Goal: Task Accomplishment & Management: Manage account settings

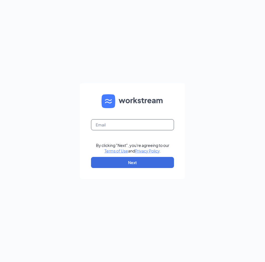
click at [136, 128] on input "text" at bounding box center [132, 124] width 83 height 11
type input "[EMAIL_ADDRESS][DOMAIN_NAME]"
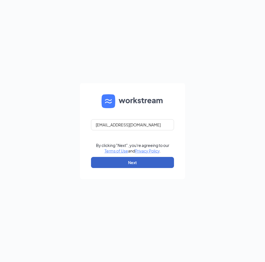
click at [136, 160] on button "Next" at bounding box center [132, 162] width 83 height 11
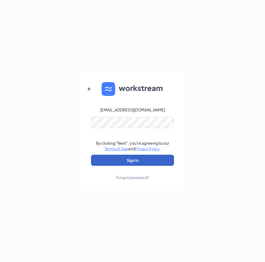
click at [140, 159] on button "Sign In" at bounding box center [132, 159] width 83 height 11
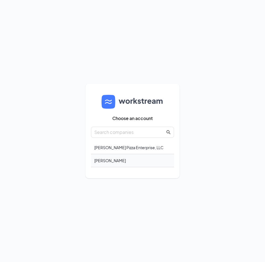
click at [121, 158] on div "[PERSON_NAME]" at bounding box center [132, 160] width 83 height 13
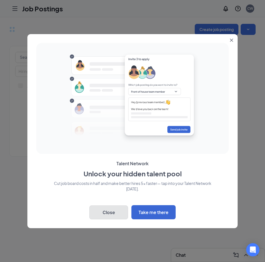
click at [117, 215] on button "Close" at bounding box center [108, 212] width 39 height 14
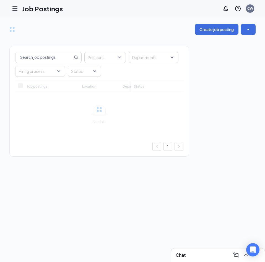
click at [248, 11] on div "CW" at bounding box center [250, 8] width 8 height 8
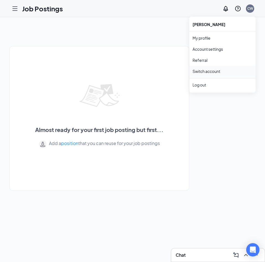
click at [210, 71] on link "Switch account" at bounding box center [207, 71] width 28 height 5
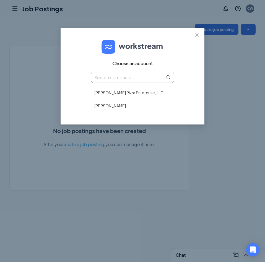
click at [113, 80] on input "text" at bounding box center [129, 77] width 71 height 7
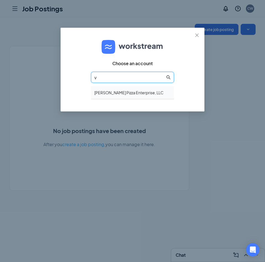
type input "v"
click at [116, 89] on div "Vyom Pizza Enterprise, LLC" at bounding box center [132, 92] width 83 height 13
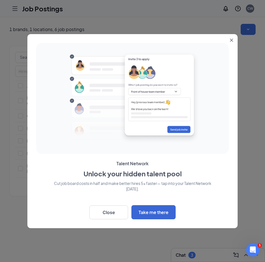
click at [233, 41] on icon "Close" at bounding box center [231, 39] width 3 height 3
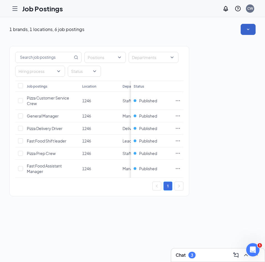
click at [251, 28] on icon "SmallChevronDown" at bounding box center [249, 30] width 6 height 6
click at [251, 28] on icon "SmallChevronUp" at bounding box center [249, 30] width 6 height 6
click at [15, 11] on icon "Hamburger" at bounding box center [15, 8] width 7 height 7
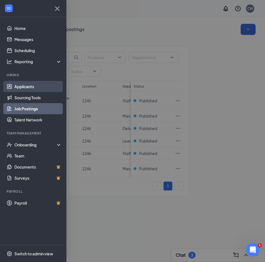
click at [17, 86] on link "Applicants" at bounding box center [37, 86] width 47 height 11
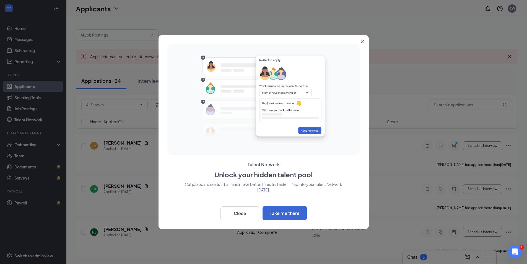
click at [265, 41] on icon "Close" at bounding box center [362, 41] width 3 height 3
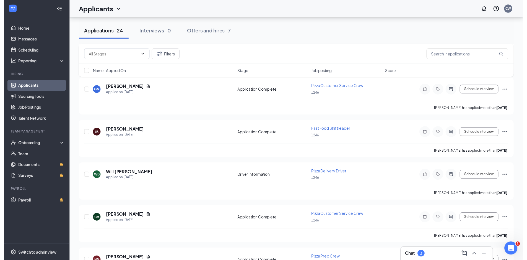
scroll to position [194, 0]
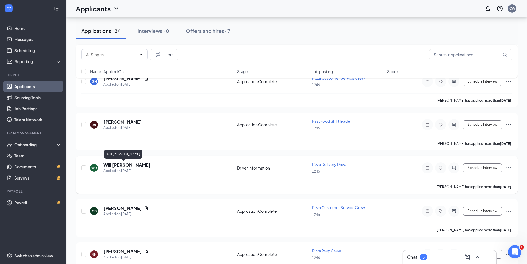
click at [112, 165] on h5 "Will [PERSON_NAME]" at bounding box center [127, 165] width 47 height 6
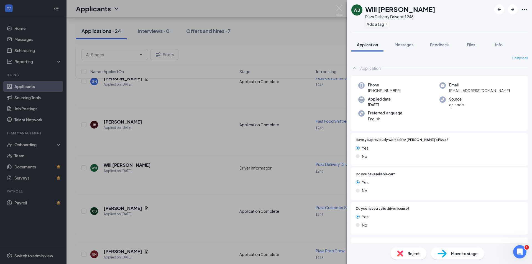
click at [265, 248] on div "Move to stage" at bounding box center [457, 253] width 53 height 12
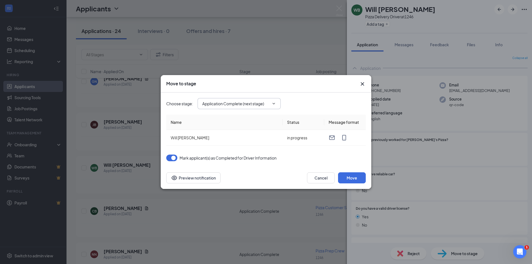
click at [254, 106] on input "Application Complete (next stage)" at bounding box center [235, 104] width 67 height 6
click at [243, 151] on div "Hiring Complete" at bounding box center [244, 150] width 74 height 6
type input "Hiring Complete"
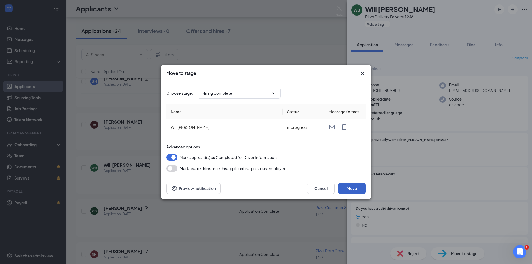
click at [265, 189] on button "Move" at bounding box center [352, 188] width 28 height 11
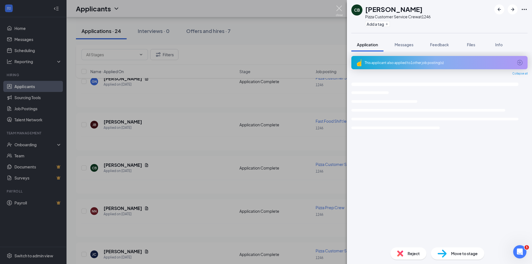
click at [265, 10] on img at bounding box center [339, 11] width 7 height 11
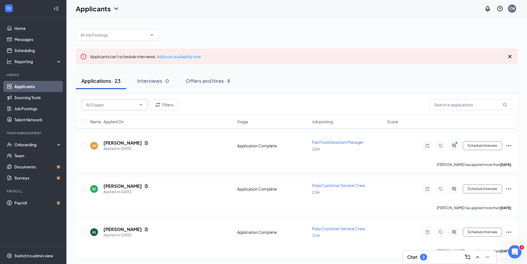
click at [137, 103] on span at bounding box center [114, 104] width 66 height 11
click at [24, 145] on div "Onboarding" at bounding box center [35, 145] width 43 height 6
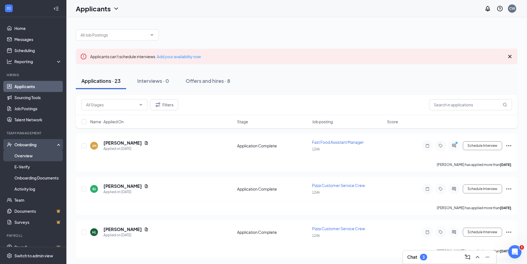
click at [26, 154] on link "Overview" at bounding box center [37, 155] width 47 height 11
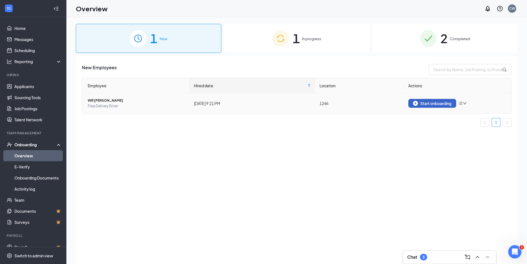
click at [265, 101] on div "Start onboarding" at bounding box center [432, 103] width 38 height 5
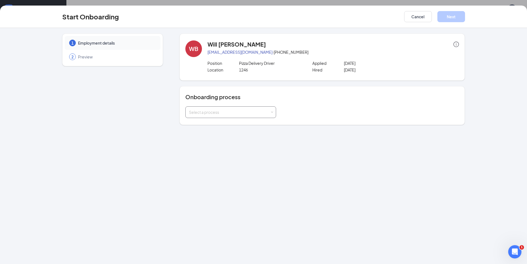
click at [254, 108] on div "Select a process" at bounding box center [231, 112] width 84 height 11
click at [227, 134] on li "[PERSON_NAME]" at bounding box center [231, 134] width 91 height 10
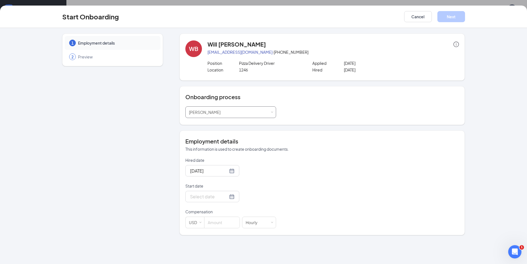
scroll to position [25, 0]
click at [197, 196] on input "Start date" at bounding box center [209, 196] width 38 height 7
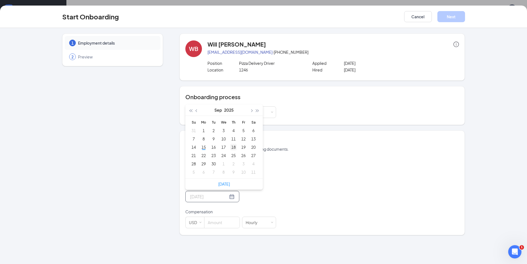
type input "[DATE]"
click at [231, 145] on div "18" at bounding box center [233, 147] width 7 height 7
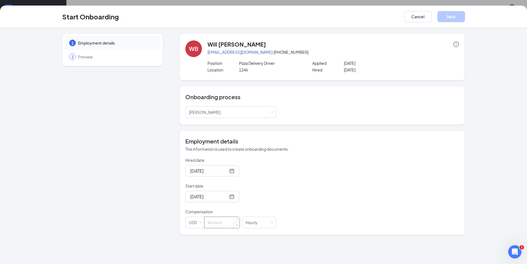
click at [227, 223] on input at bounding box center [222, 222] width 35 height 11
type input "10.7"
click at [265, 206] on div "Hired date [DATE] Start date [DATE] [DATE] Su Mo Tu We Th Fr Sa 31 1 2 3 4 5 6 …" at bounding box center [323, 192] width 274 height 71
click at [265, 15] on button "Next" at bounding box center [452, 16] width 28 height 11
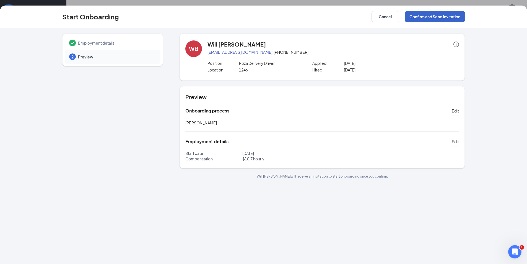
click at [265, 19] on button "Confirm and Send Invitation" at bounding box center [435, 16] width 60 height 11
